Goal: Task Accomplishment & Management: Use online tool/utility

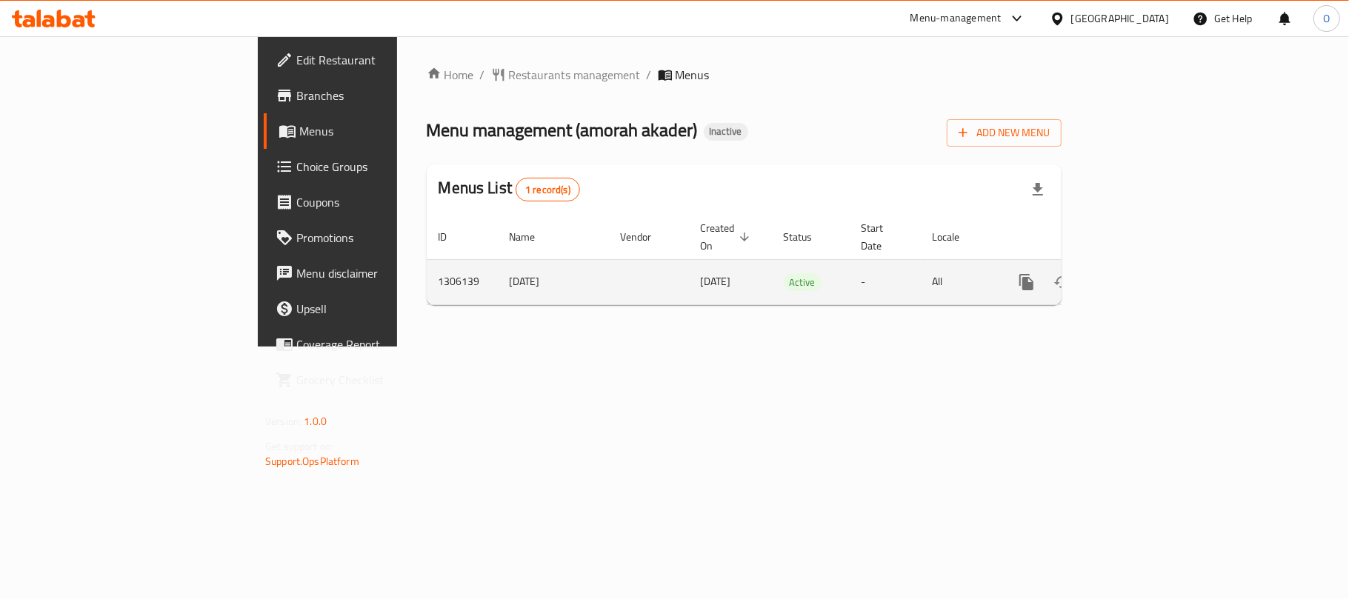
click at [1142, 273] on icon "enhanced table" at bounding box center [1134, 282] width 18 height 18
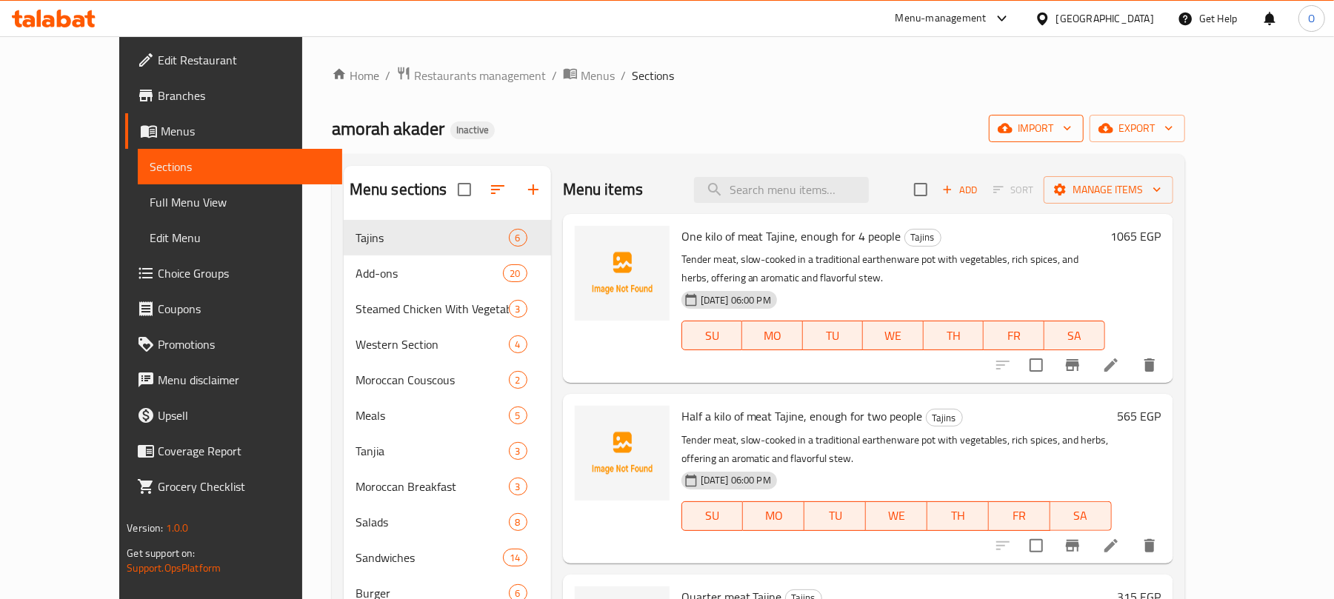
click at [1072, 137] on span "import" at bounding box center [1036, 128] width 71 height 19
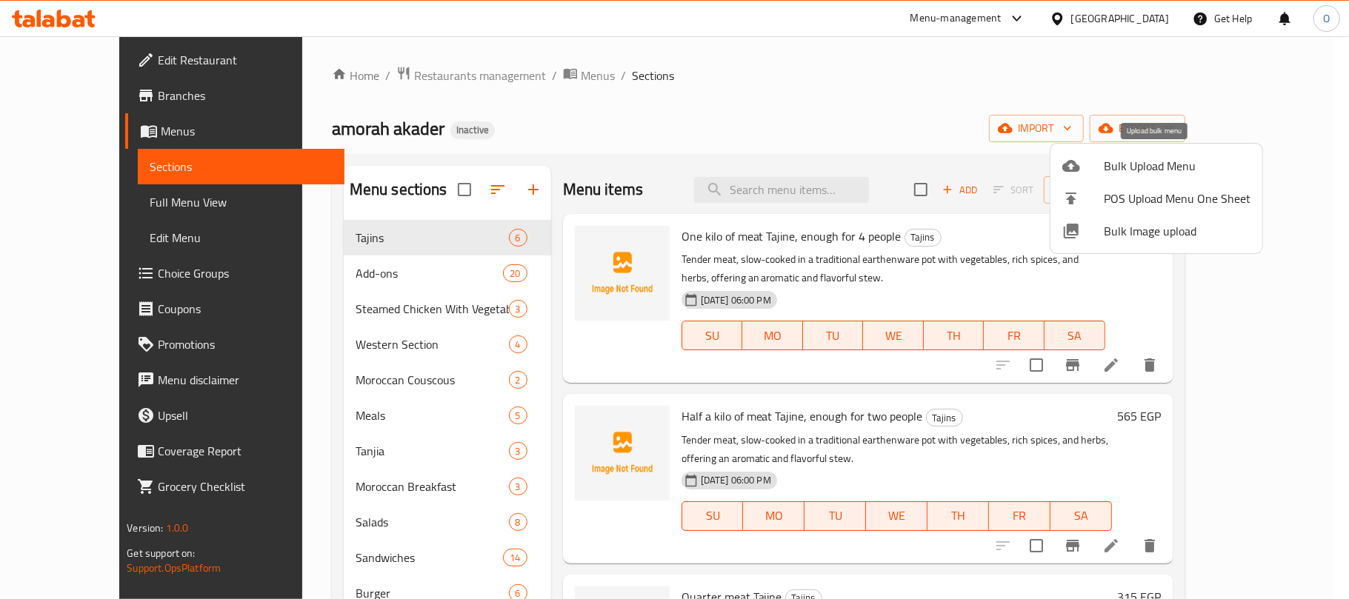
click at [1109, 158] on span "Bulk Upload Menu" at bounding box center [1177, 166] width 147 height 18
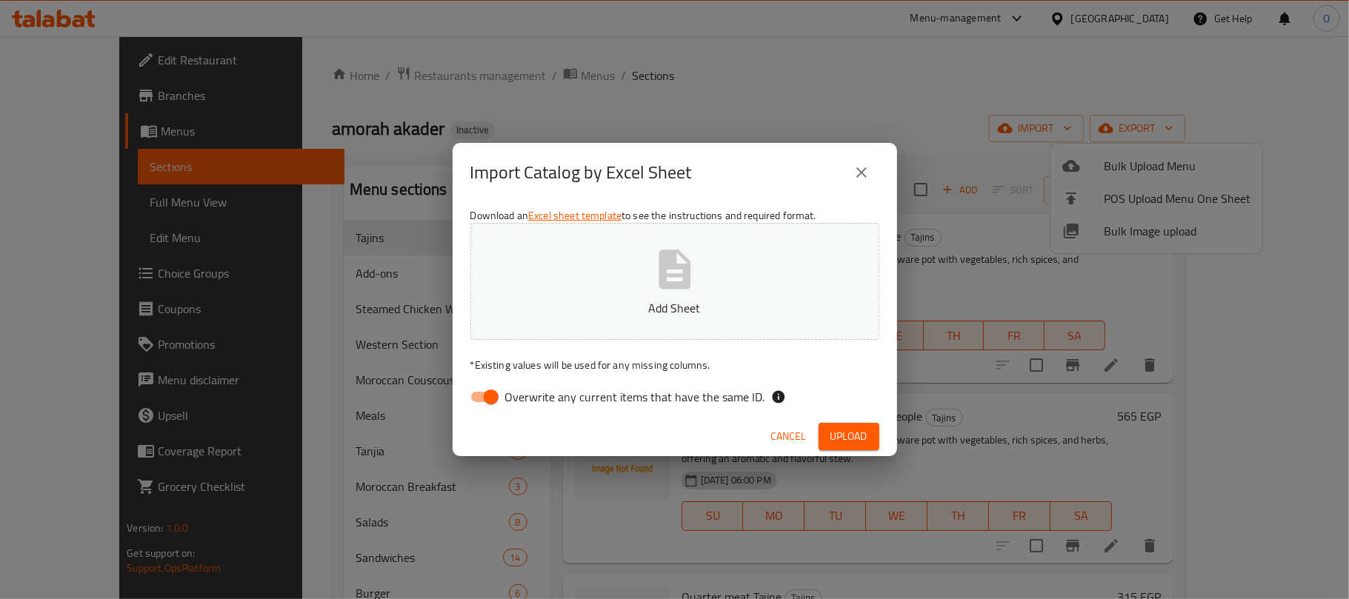
click at [482, 403] on input "Overwrite any current items that have the same ID." at bounding box center [491, 397] width 84 height 28
checkbox input "false"
click at [839, 425] on button "Upload" at bounding box center [849, 436] width 61 height 27
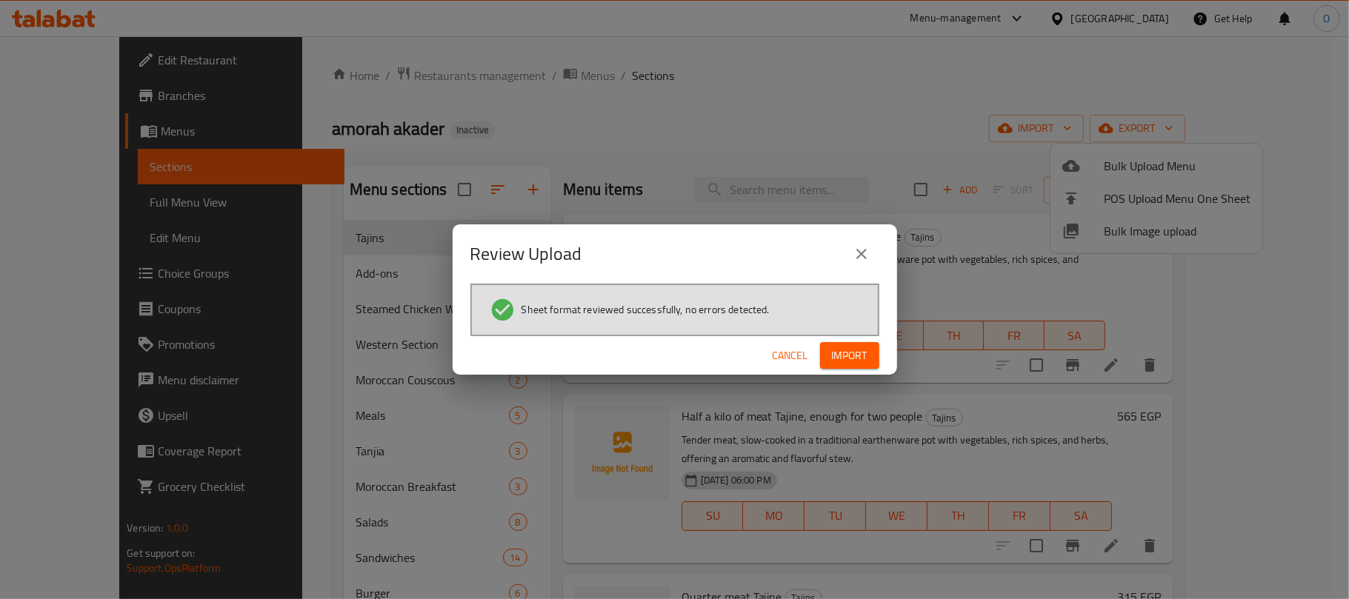
click at [836, 353] on span "Import" at bounding box center [850, 356] width 36 height 19
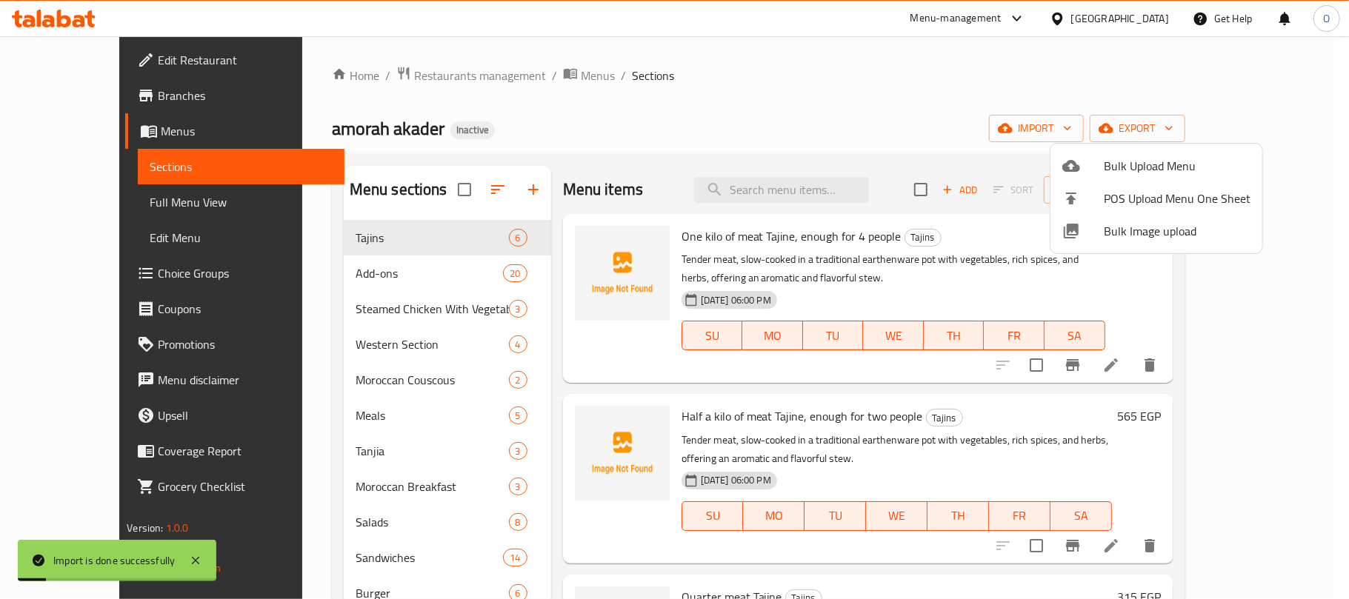
click at [662, 138] on div at bounding box center [674, 299] width 1349 height 599
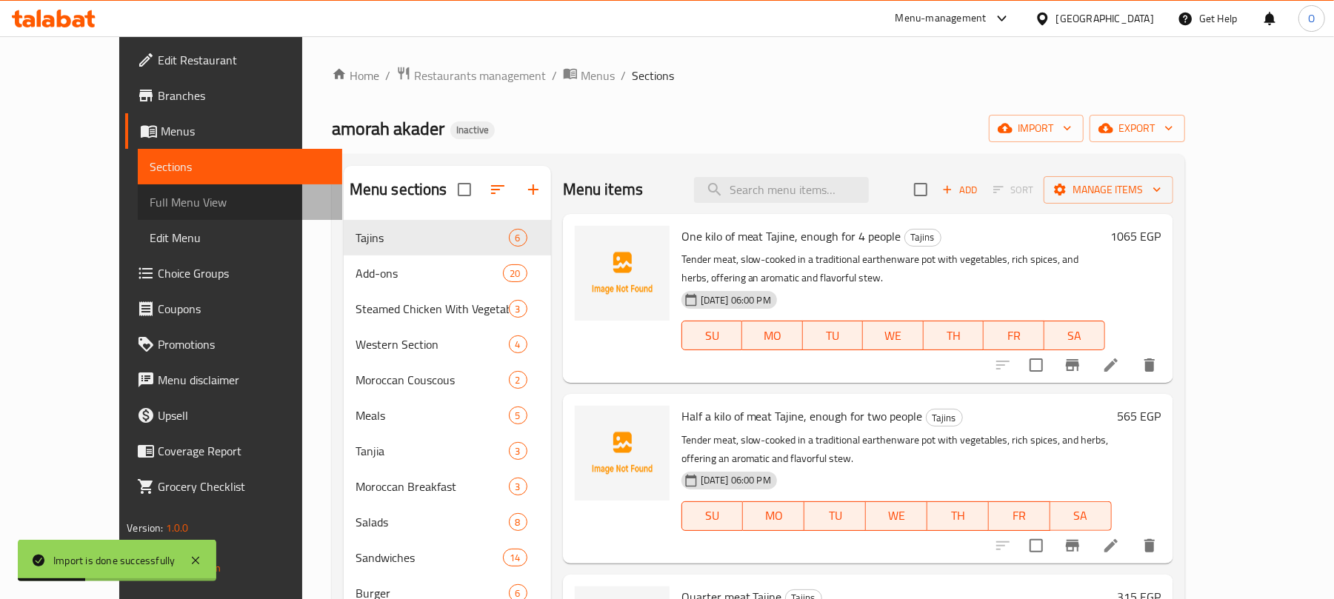
click at [150, 203] on span "Full Menu View" at bounding box center [240, 202] width 181 height 18
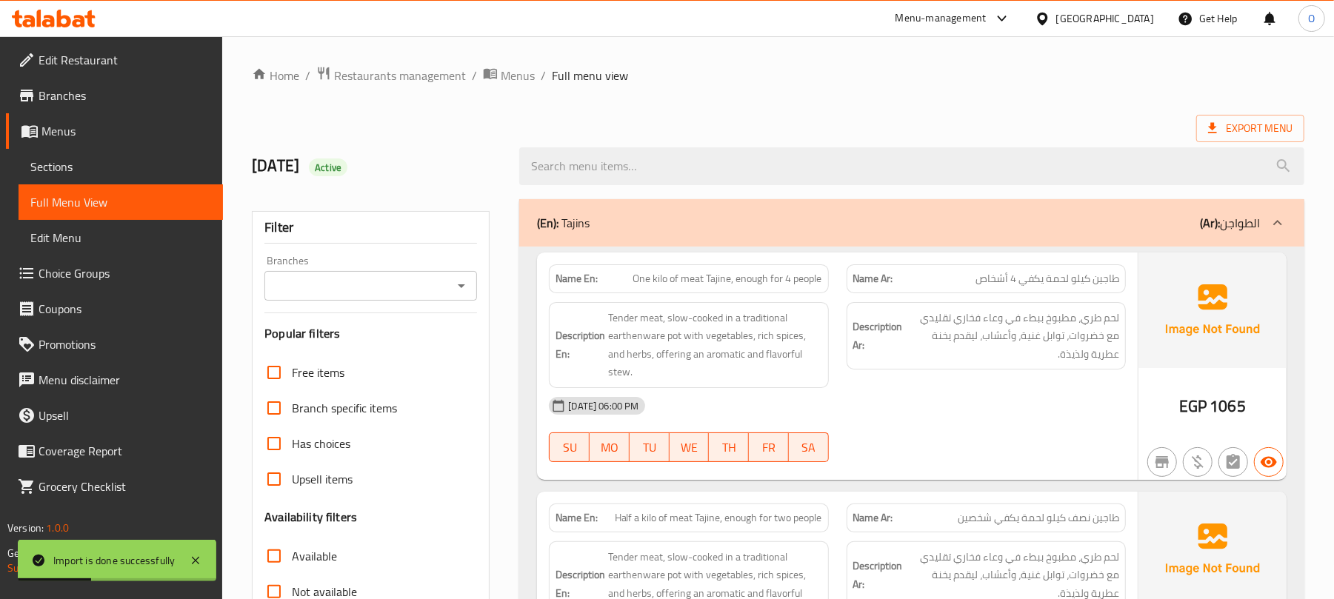
click at [671, 119] on div "Export Menu" at bounding box center [778, 128] width 1053 height 27
click at [338, 369] on span "Free items" at bounding box center [318, 373] width 53 height 18
click at [292, 369] on input "Free items" at bounding box center [274, 373] width 36 height 36
checkbox input "true"
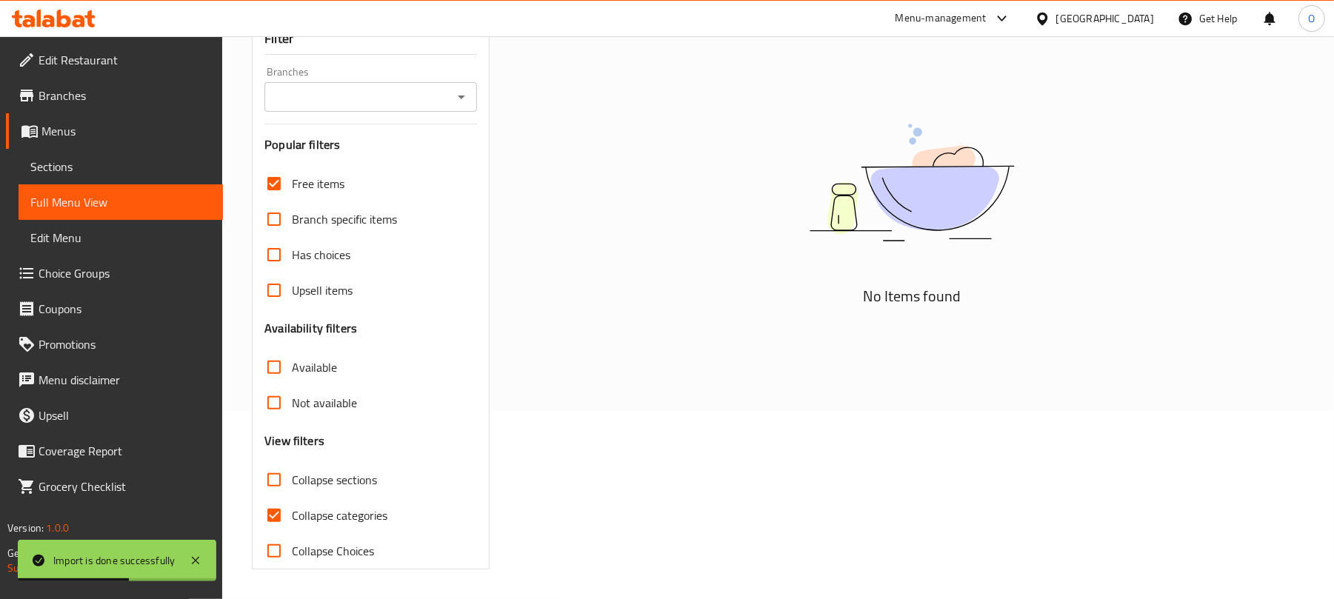
click at [342, 485] on span "Collapse sections" at bounding box center [334, 480] width 85 height 18
click at [292, 485] on input "Collapse sections" at bounding box center [274, 480] width 36 height 36
checkbox input "true"
click at [323, 179] on span "Free items" at bounding box center [318, 184] width 53 height 18
click at [292, 179] on input "Free items" at bounding box center [274, 184] width 36 height 36
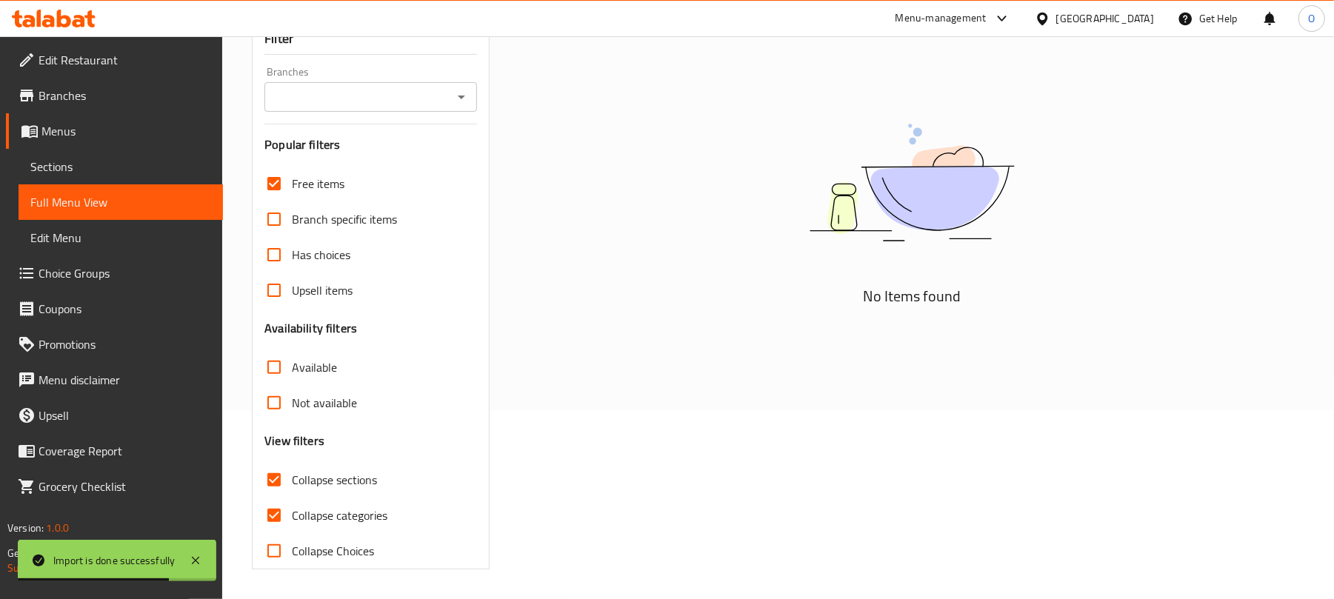
checkbox input "false"
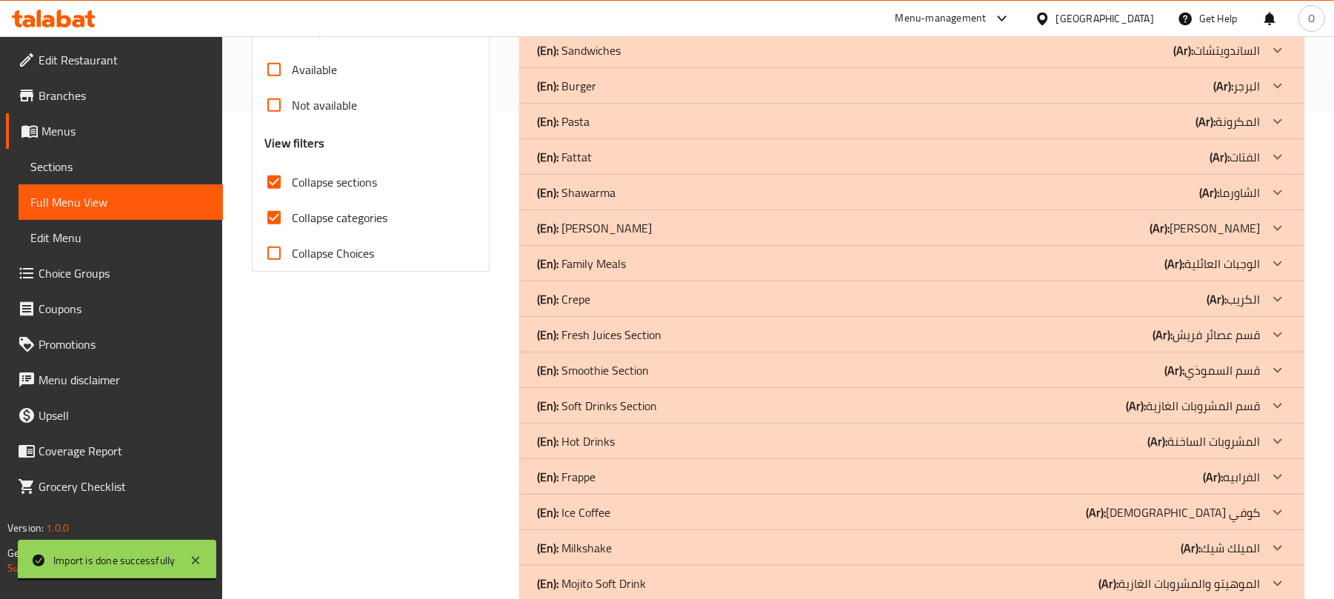
scroll to position [591, 0]
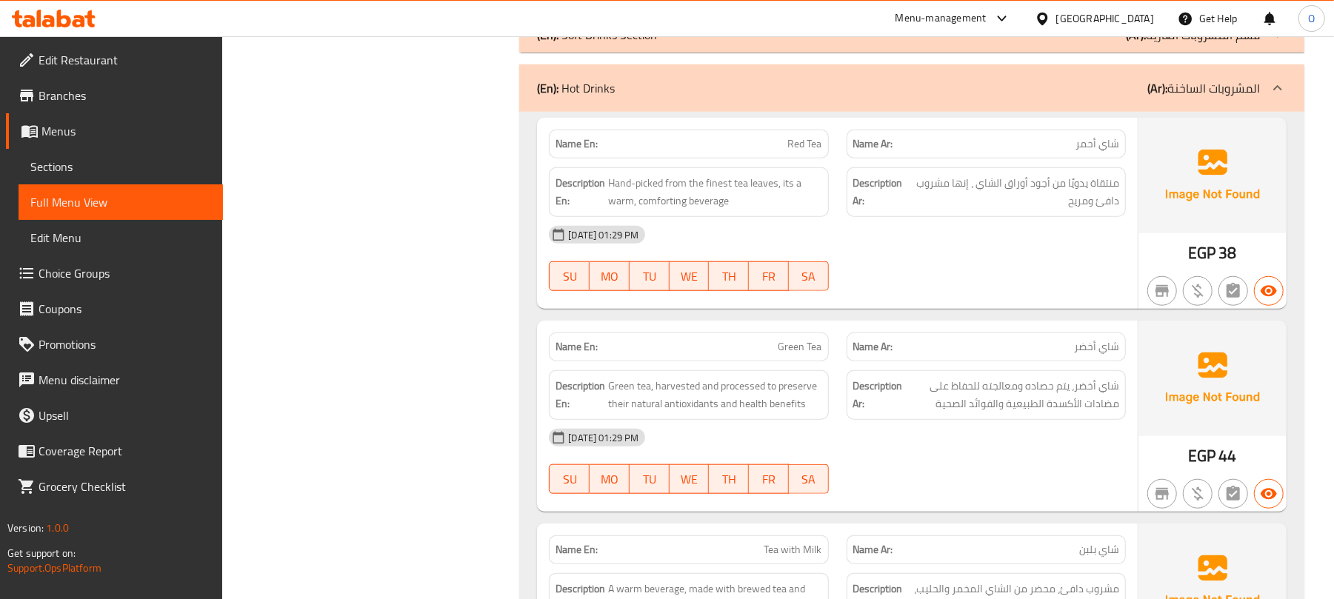
scroll to position [507, 0]
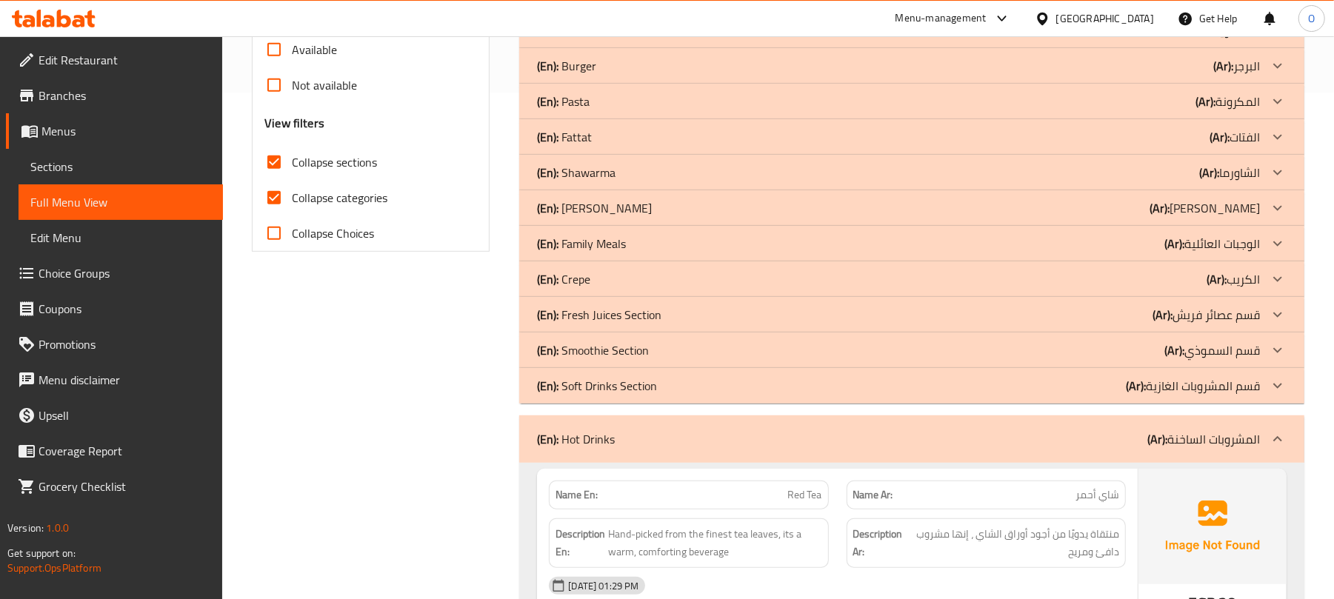
click at [347, 199] on span "Collapse categories" at bounding box center [340, 198] width 96 height 18
click at [292, 199] on input "Collapse categories" at bounding box center [274, 198] width 36 height 36
checkbox input "false"
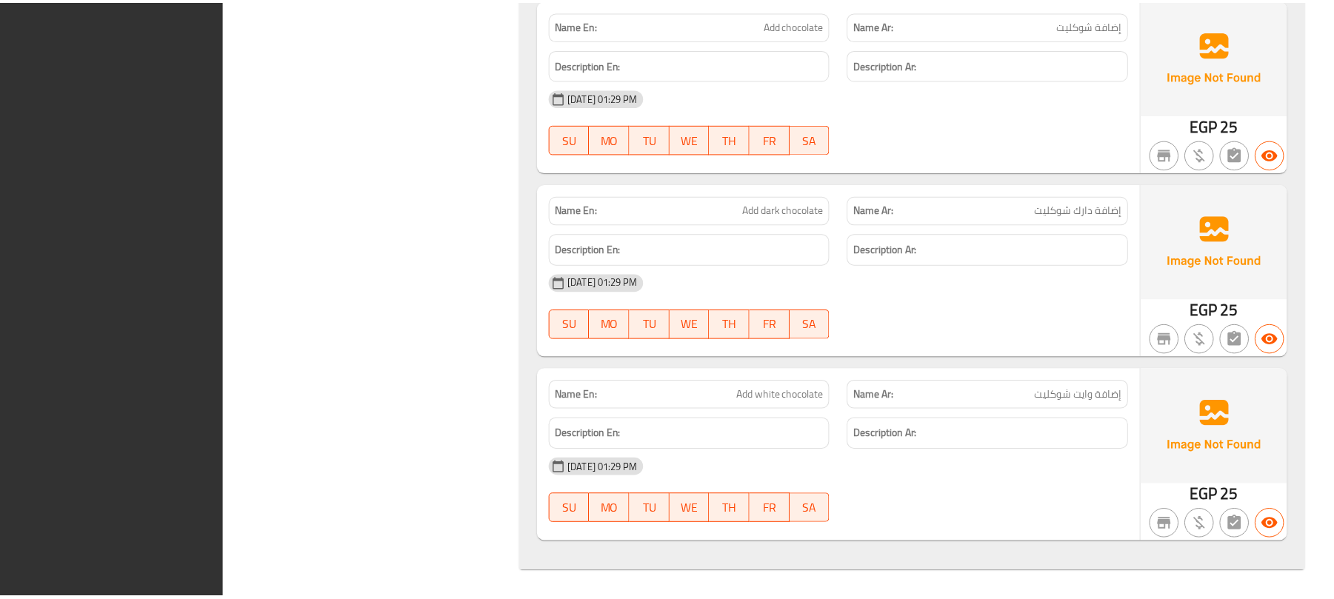
scroll to position [17591, 0]
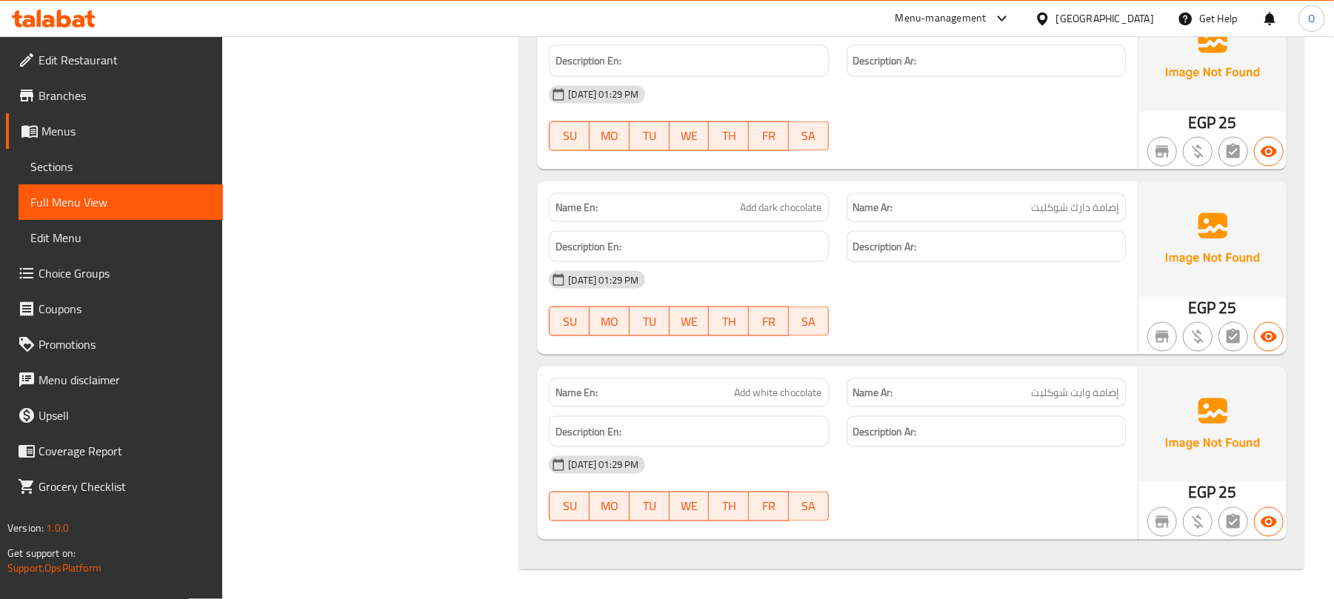
click at [987, 19] on div "Menu-management" at bounding box center [941, 19] width 91 height 18
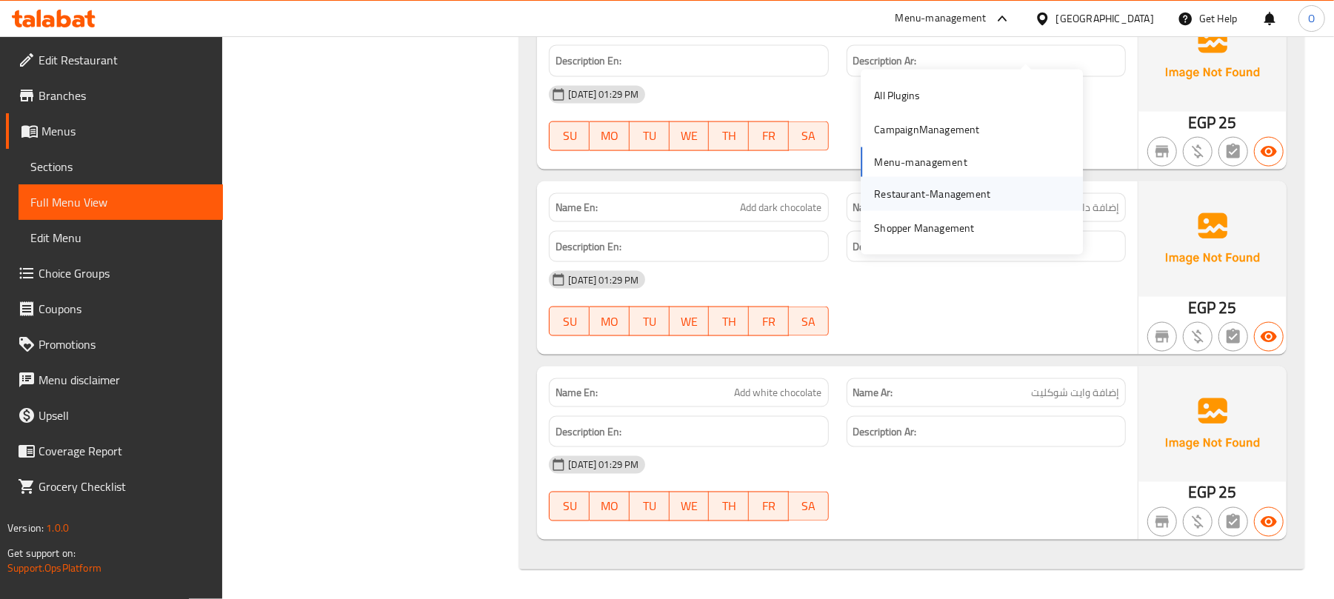
click at [943, 186] on div "Restaurant-Management" at bounding box center [932, 194] width 116 height 16
